Goal: Find specific page/section: Find specific page/section

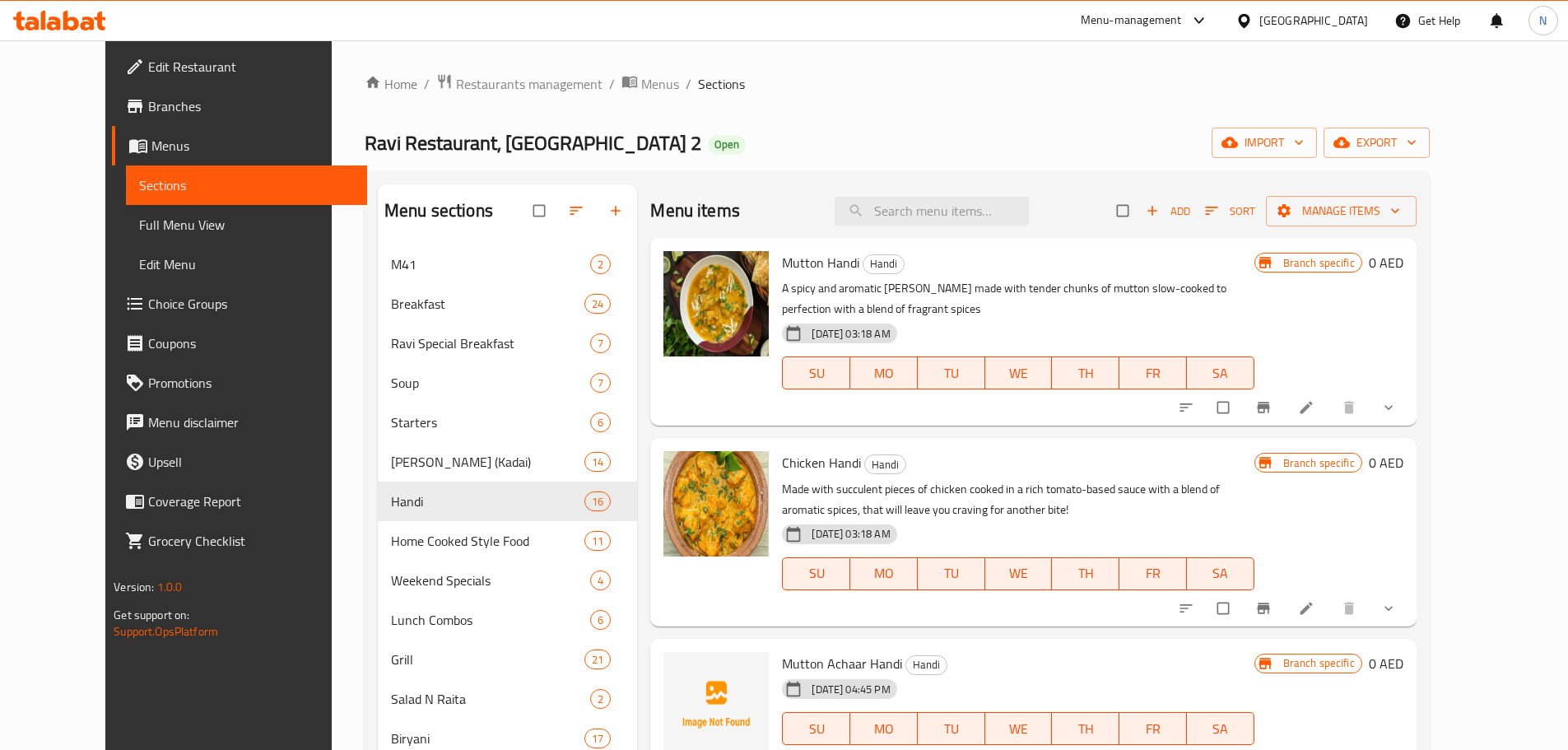
click at [1280, 17] on div "[GEOGRAPHIC_DATA]" at bounding box center [1314, 20] width 109 height 18
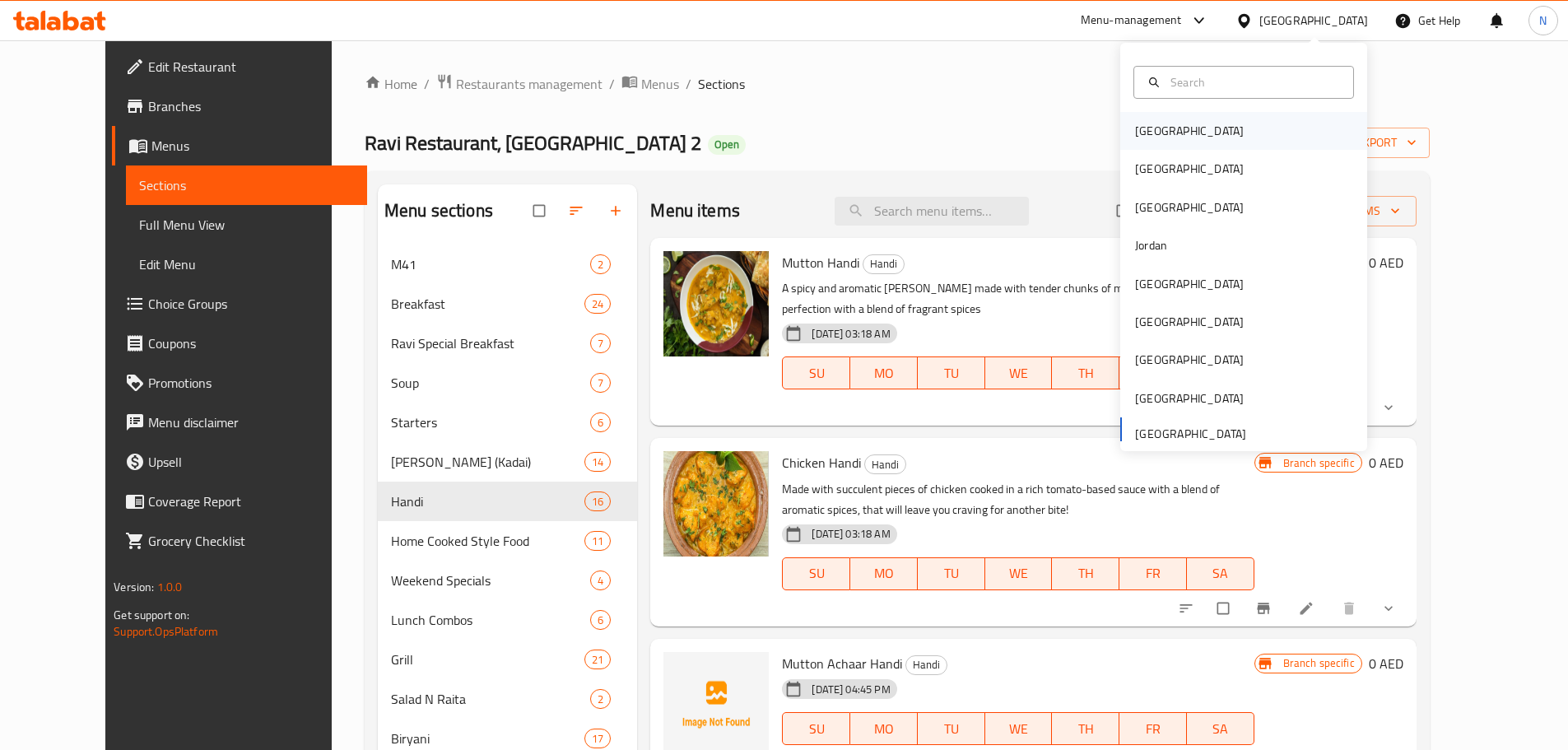
click at [1146, 126] on div "[GEOGRAPHIC_DATA]" at bounding box center [1189, 130] width 109 height 18
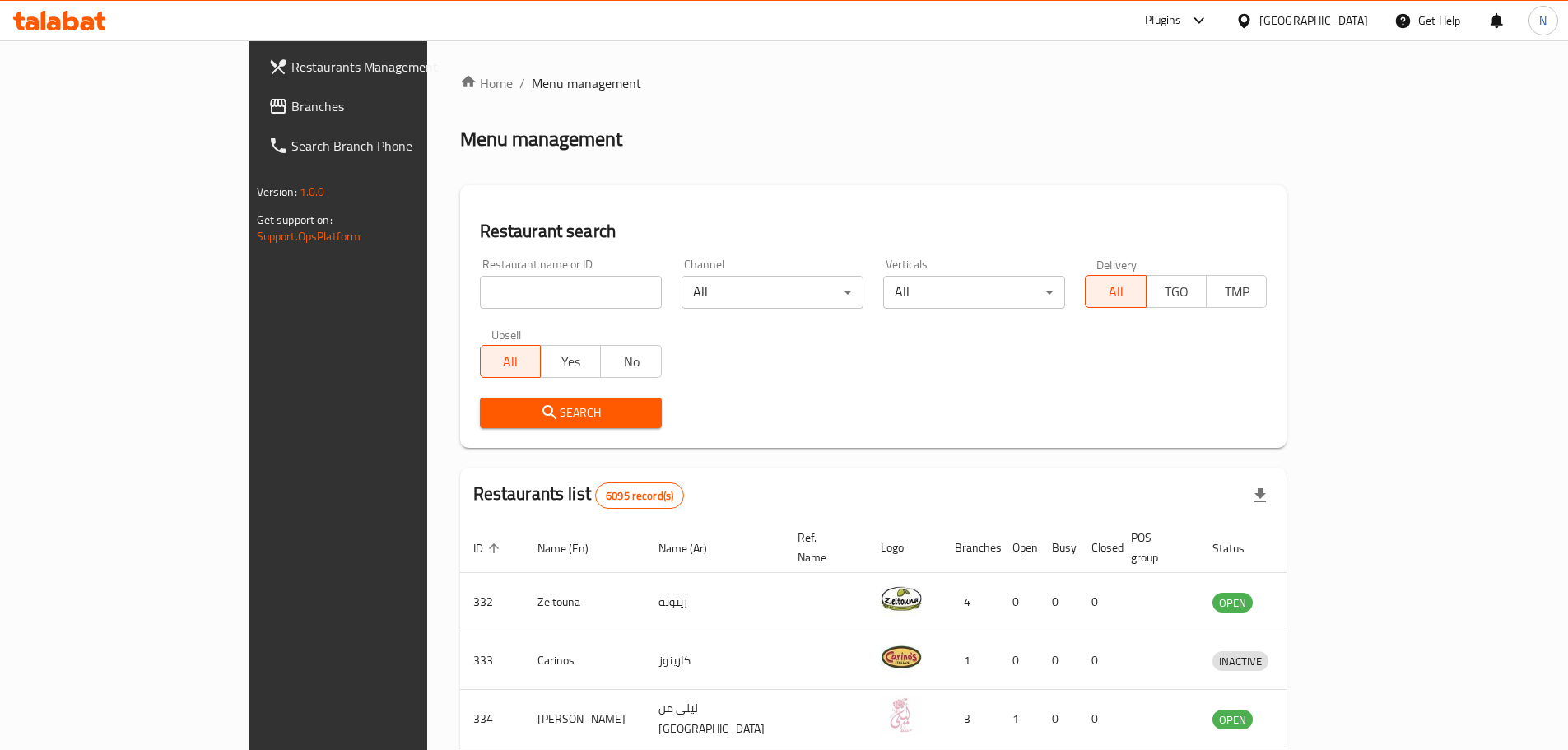
click at [1347, 15] on div "[GEOGRAPHIC_DATA]" at bounding box center [1314, 20] width 109 height 18
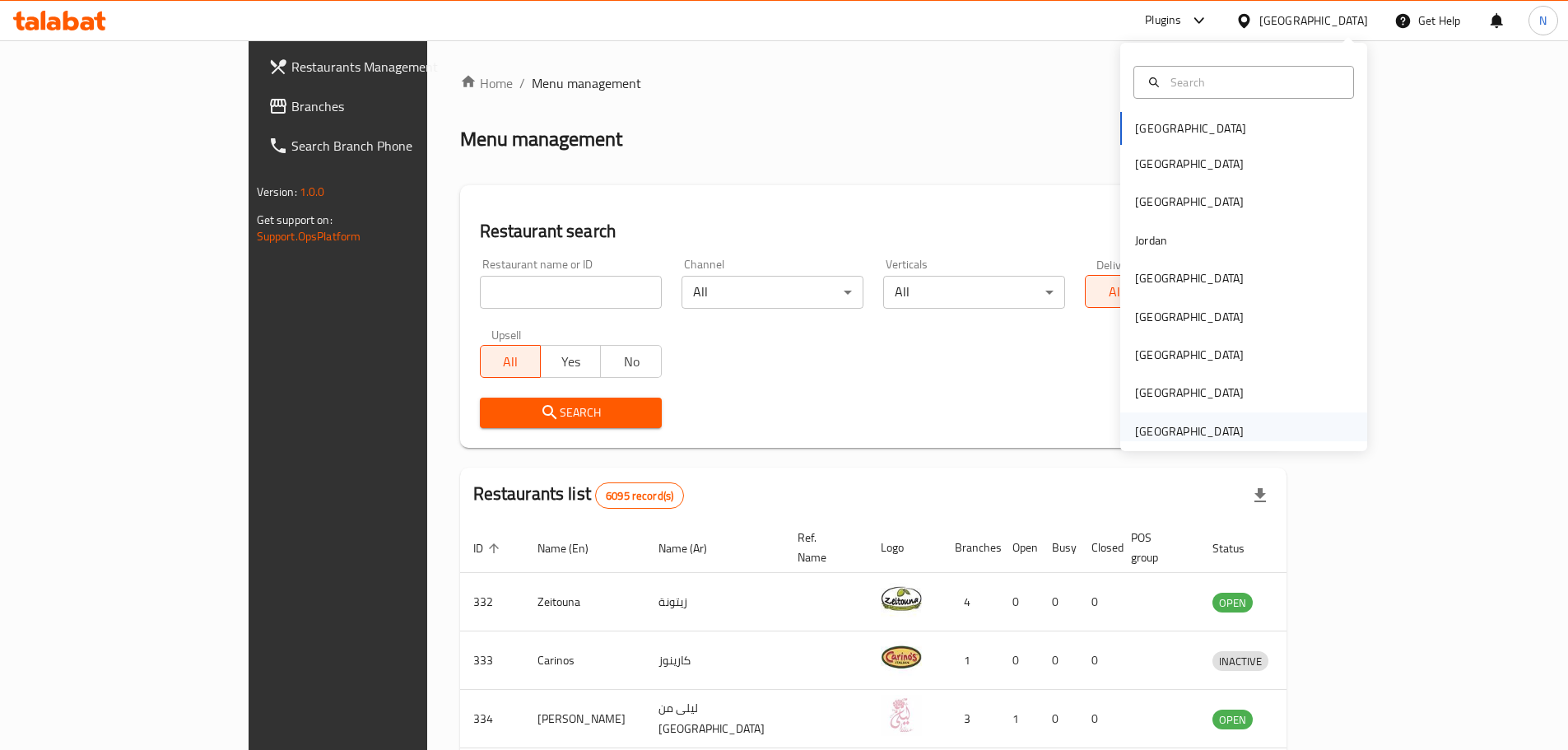
click at [1134, 438] on div "[GEOGRAPHIC_DATA]" at bounding box center [1189, 431] width 109 height 18
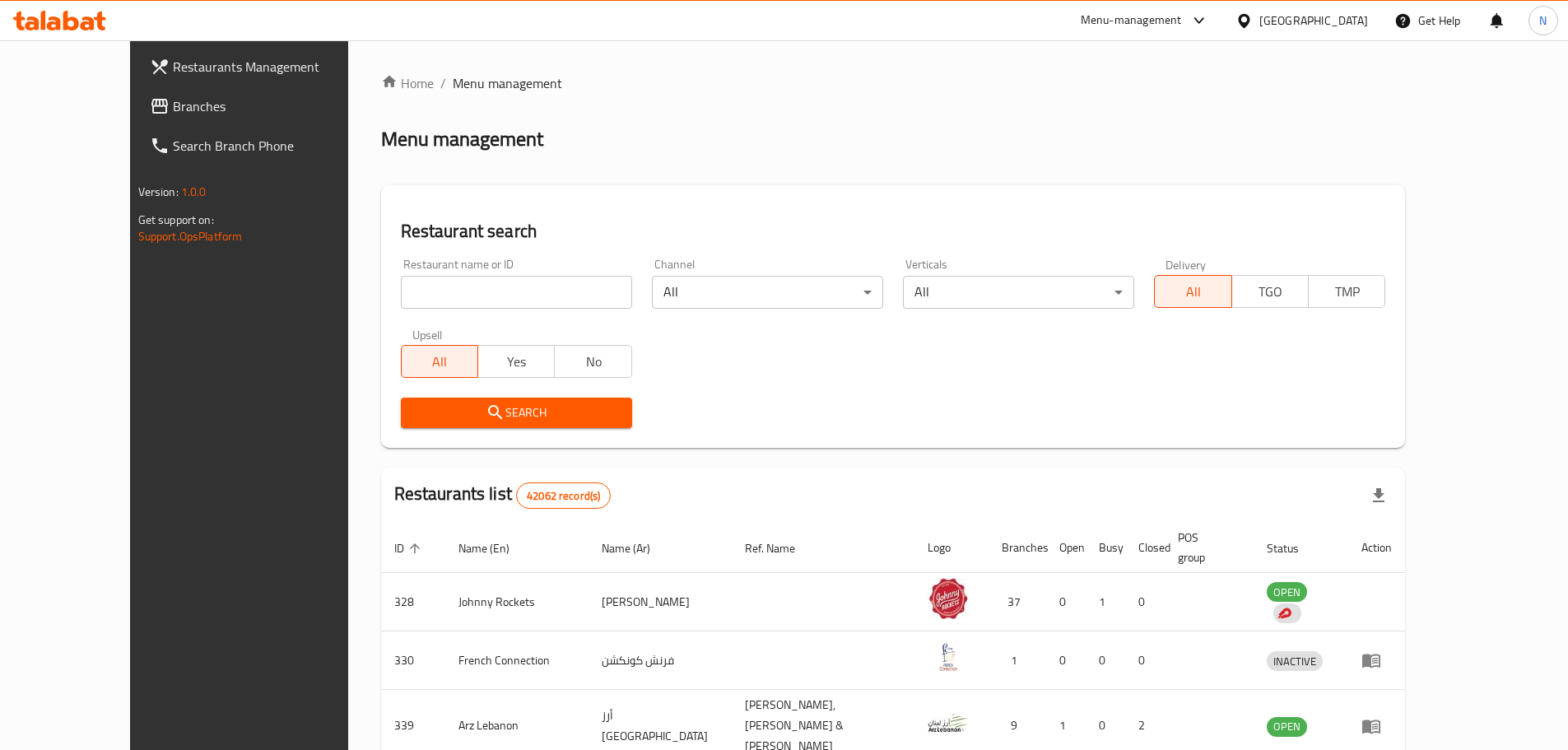
click at [401, 303] on input "search" at bounding box center [516, 292] width 231 height 33
paste input "706759"
type input "706759"
click button "Search" at bounding box center [516, 413] width 231 height 30
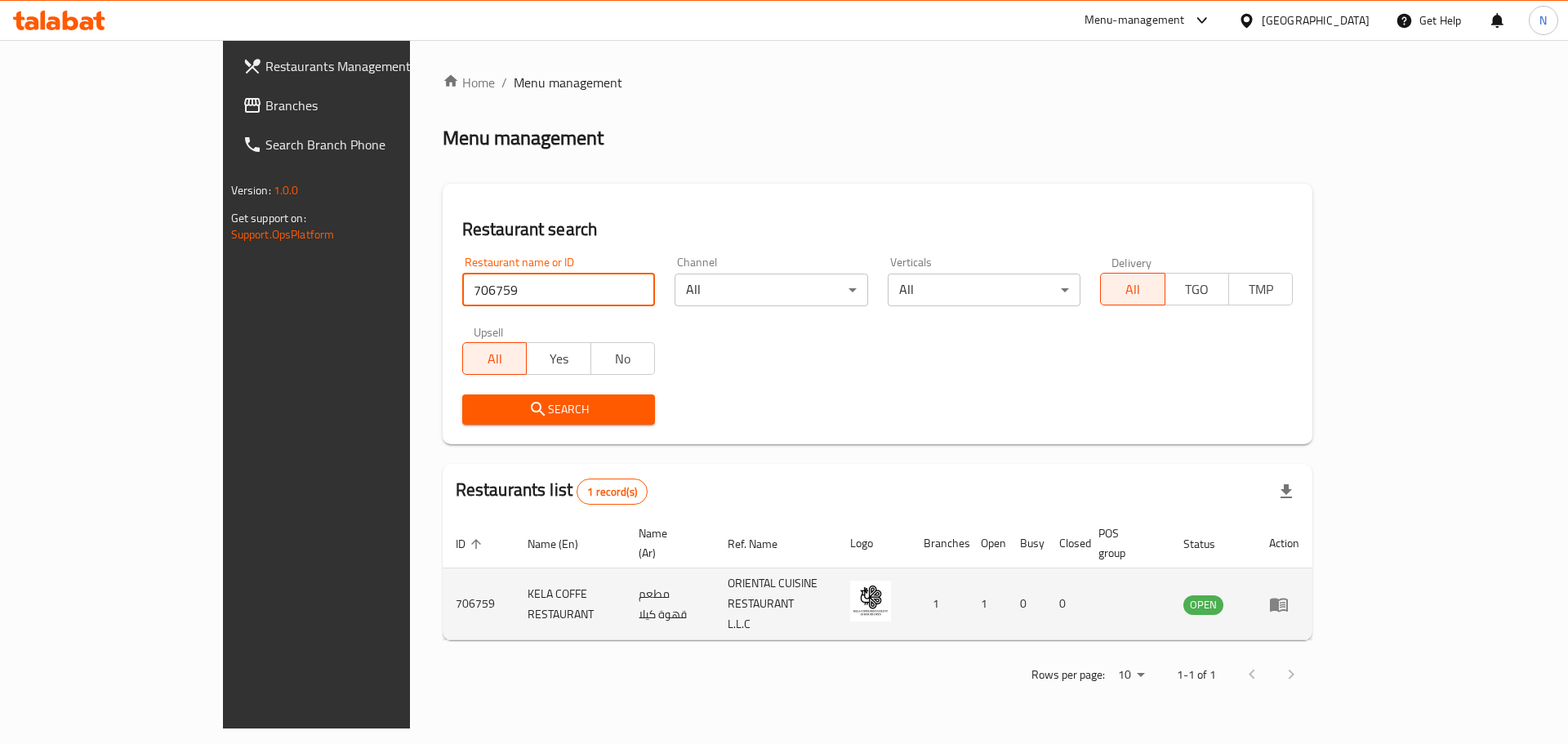
click at [1288, 598] on icon "enhanced table" at bounding box center [1278, 604] width 18 height 14
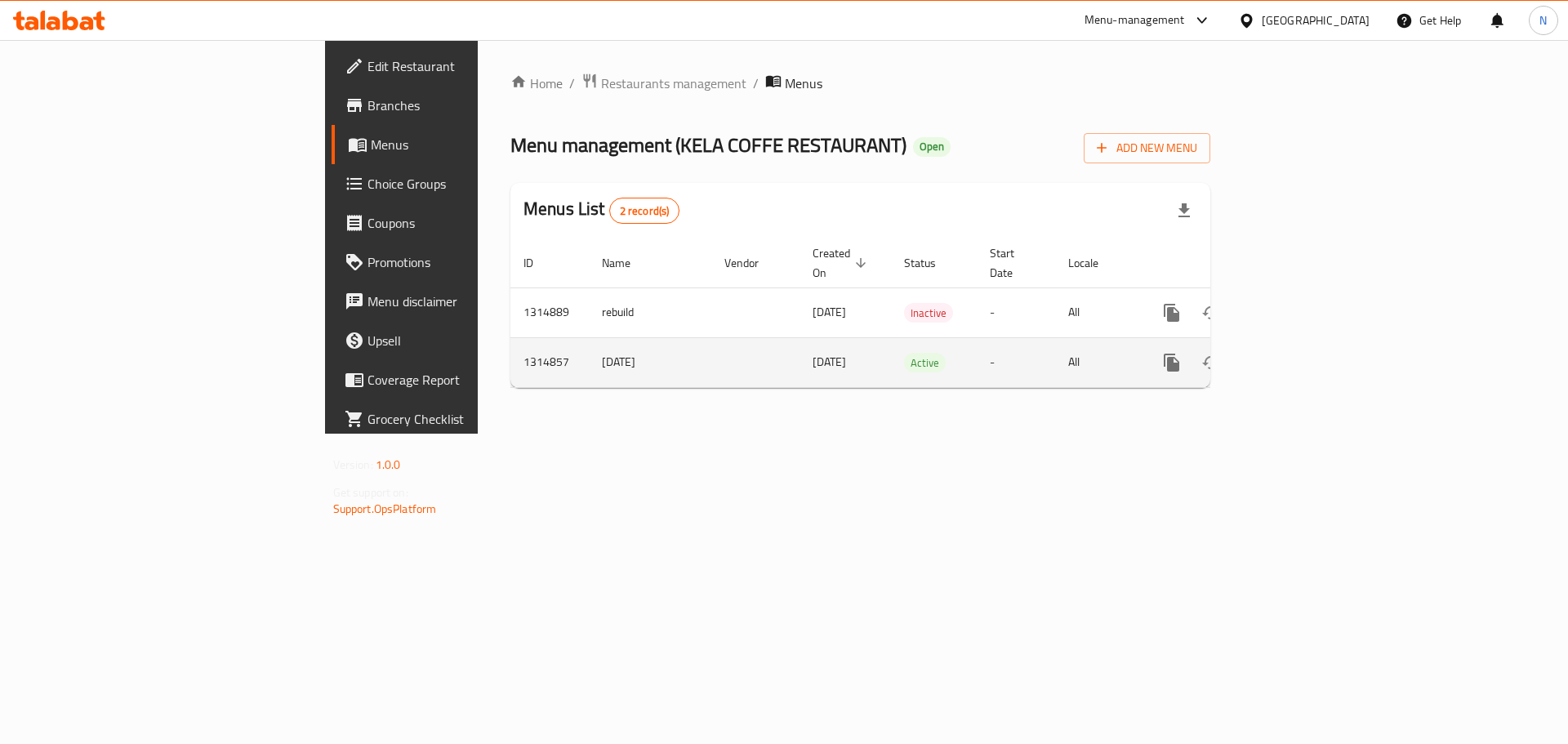
click at [1297, 355] on icon "enhanced table" at bounding box center [1290, 362] width 15 height 15
